Goal: Find specific page/section: Find specific page/section

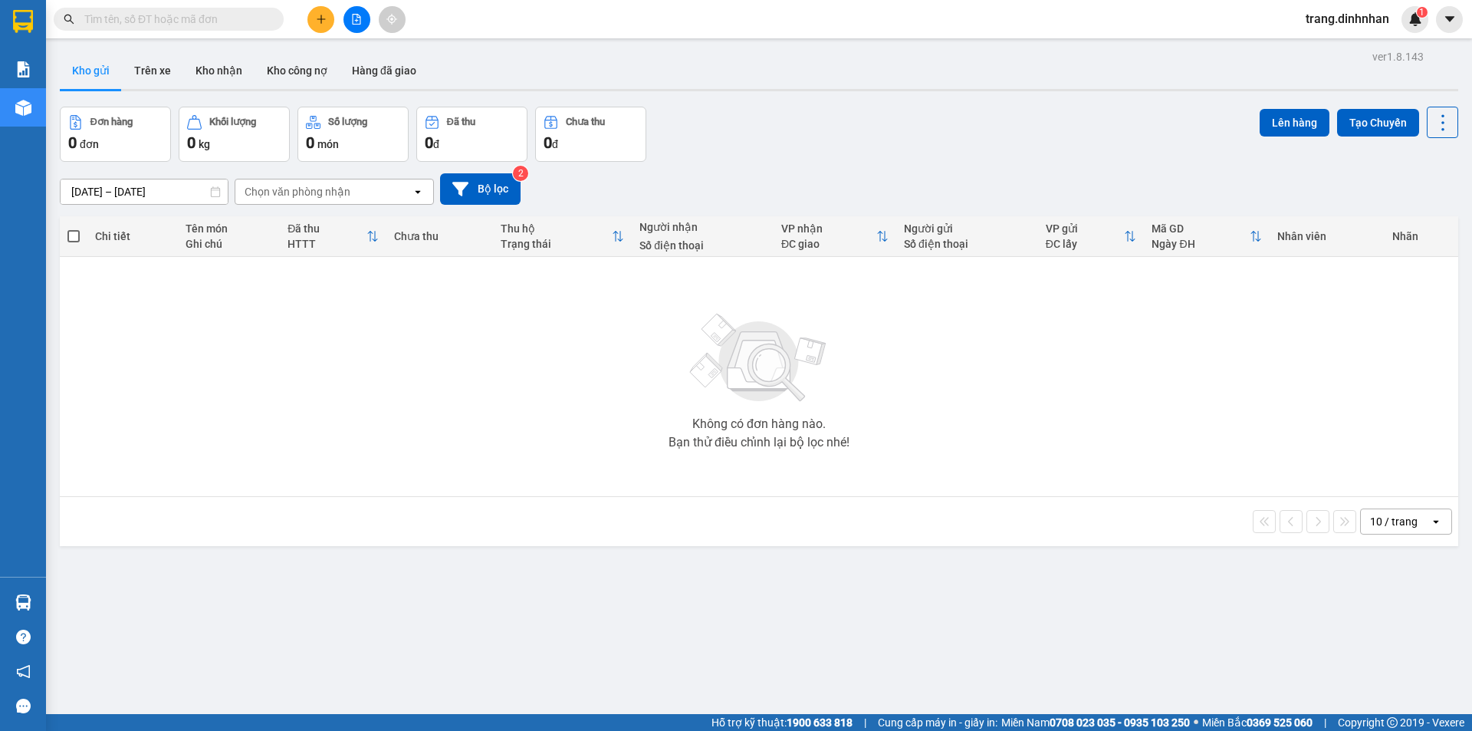
click at [139, 16] on input "text" at bounding box center [174, 19] width 181 height 17
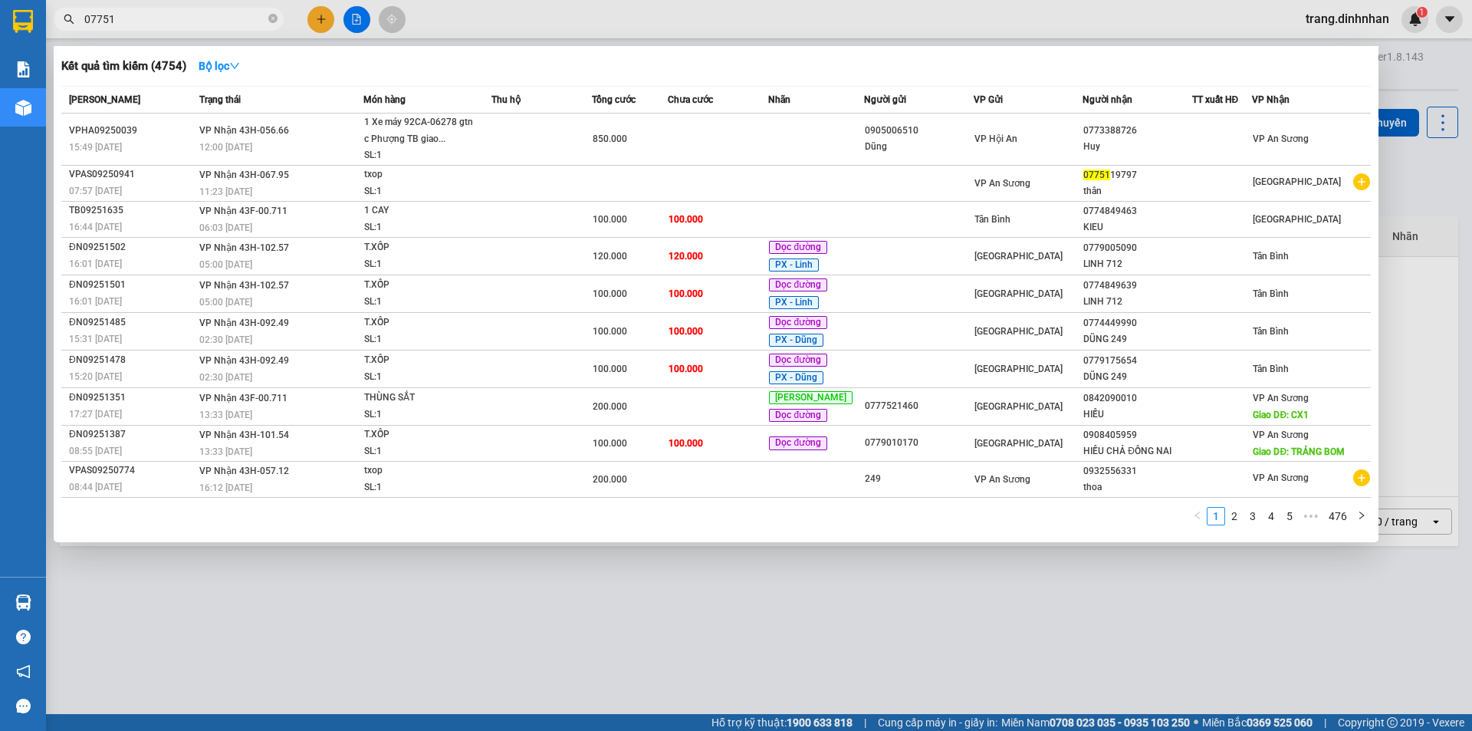
type input "077511"
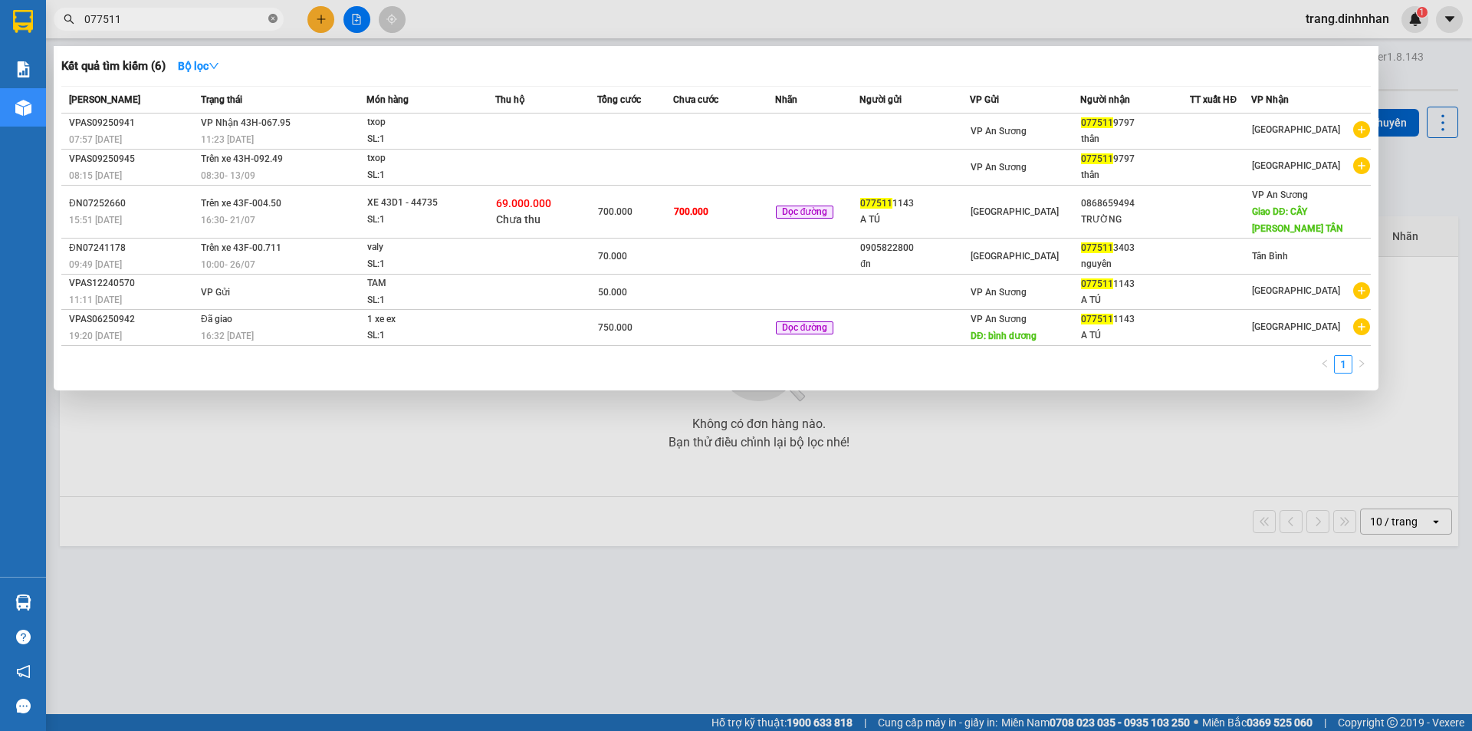
click at [272, 15] on icon "close-circle" at bounding box center [272, 18] width 9 height 9
